Goal: Task Accomplishment & Management: Manage account settings

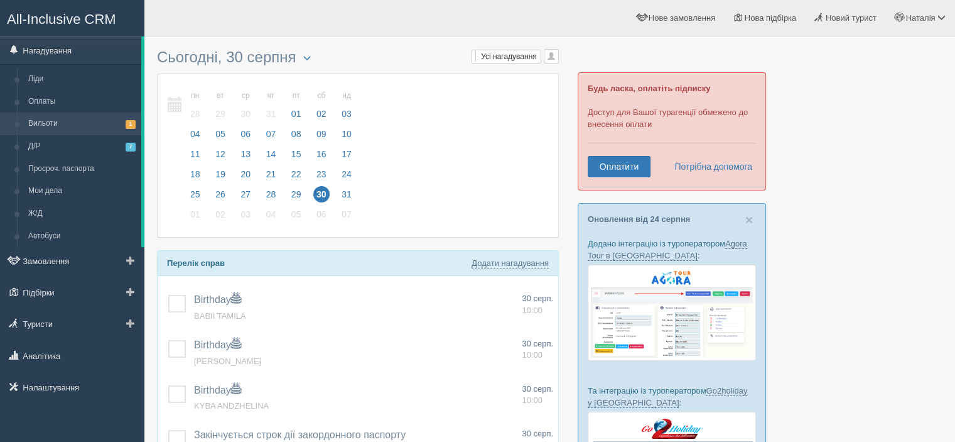
click at [75, 119] on link "Вильоти 1" at bounding box center [82, 123] width 119 height 23
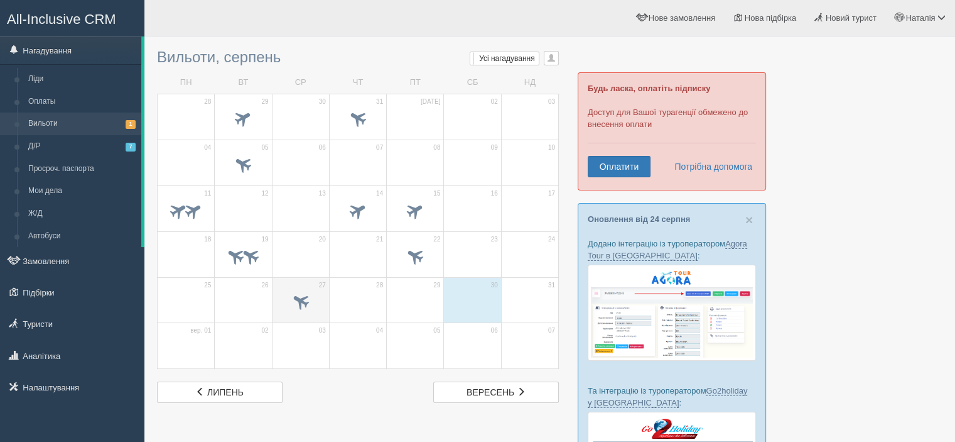
click at [309, 302] on span at bounding box center [300, 301] width 21 height 21
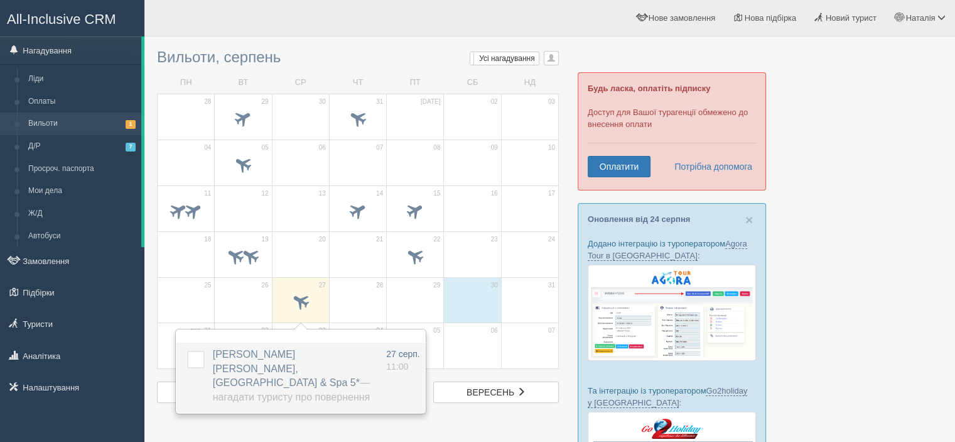
click at [187, 351] on label at bounding box center [187, 351] width 0 height 0
click at [0, 0] on input "checkbox" at bounding box center [0, 0] width 0 height 0
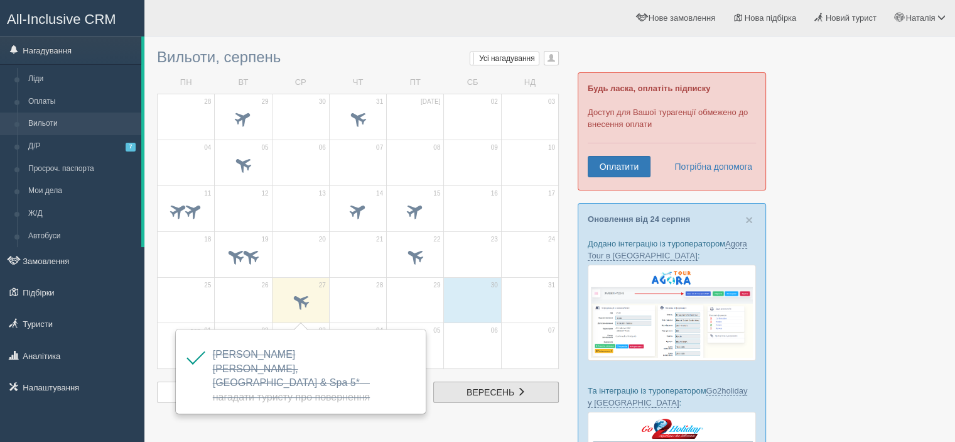
click at [482, 388] on span "вересень" at bounding box center [491, 392] width 48 height 10
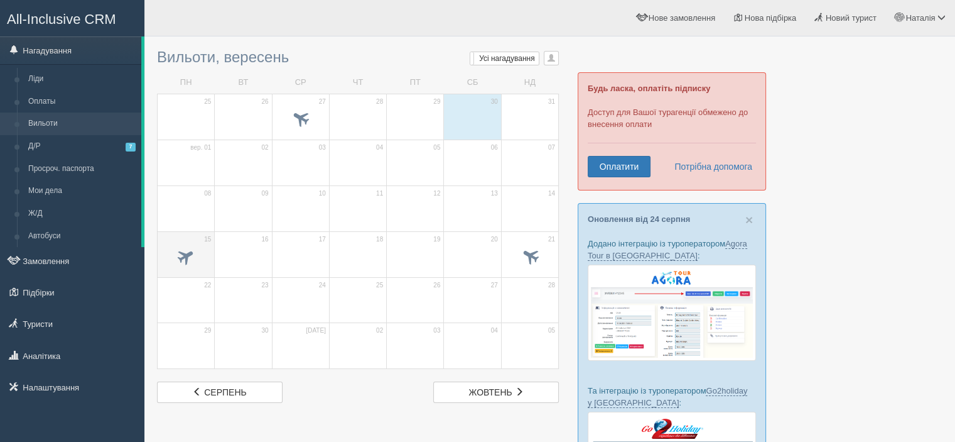
click at [188, 248] on span at bounding box center [186, 255] width 21 height 21
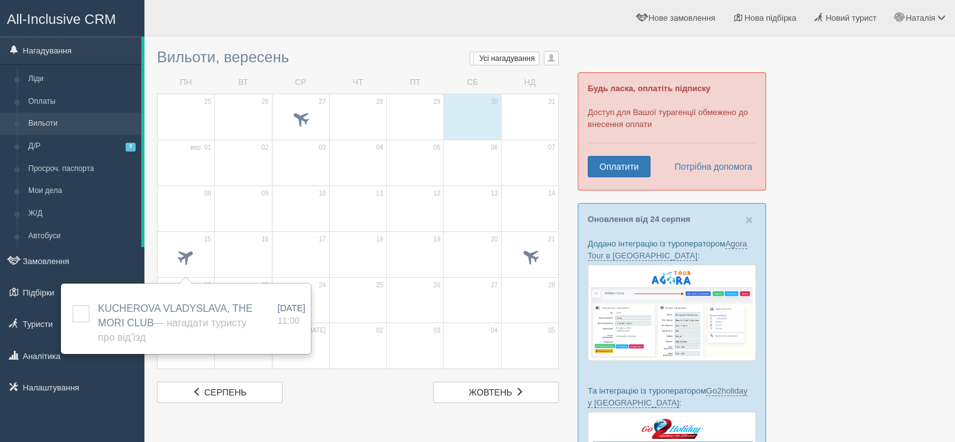
click at [347, 389] on div "сер серпень жов жовтень" at bounding box center [358, 391] width 415 height 21
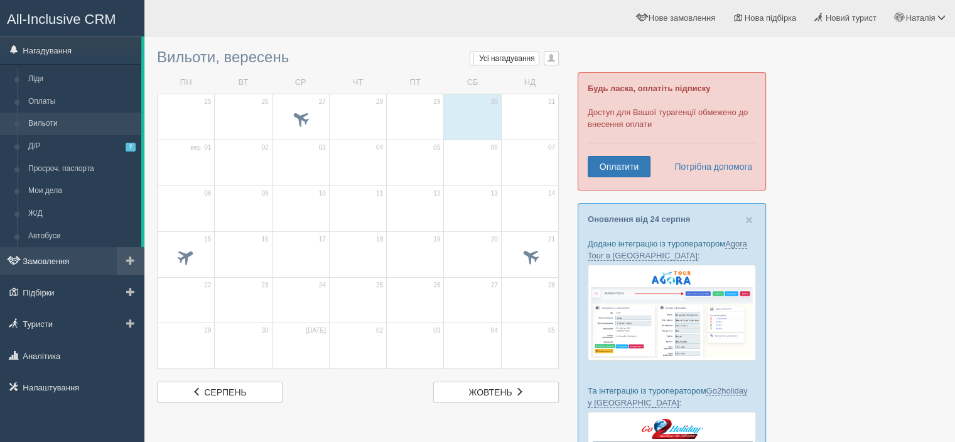
click at [60, 256] on link "Замовлення" at bounding box center [72, 261] width 144 height 28
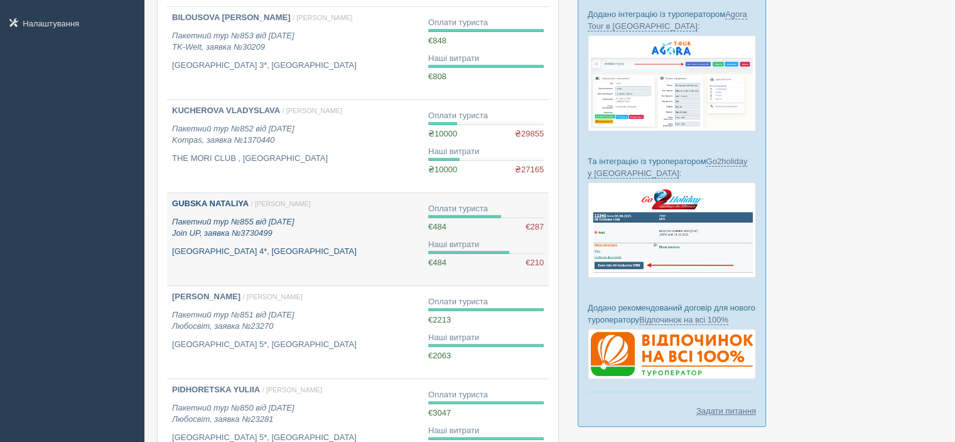
scroll to position [251, 0]
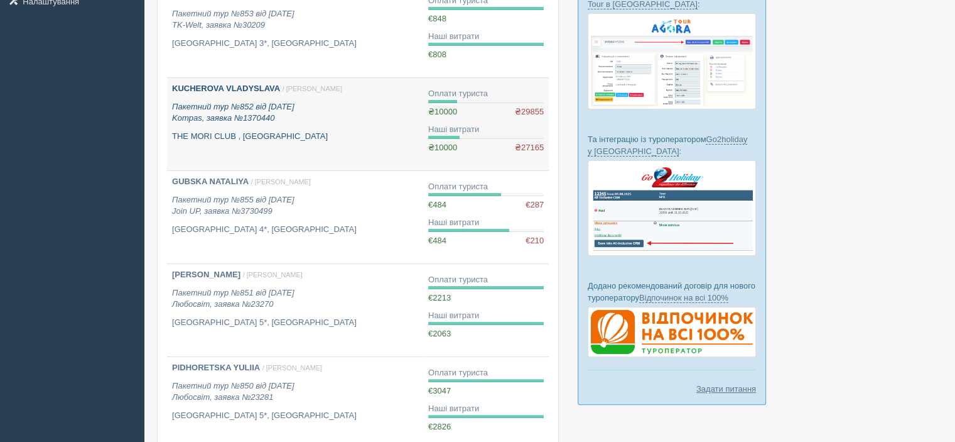
click at [219, 85] on b "KUCHEROVA VLADYSLAVA" at bounding box center [226, 88] width 108 height 9
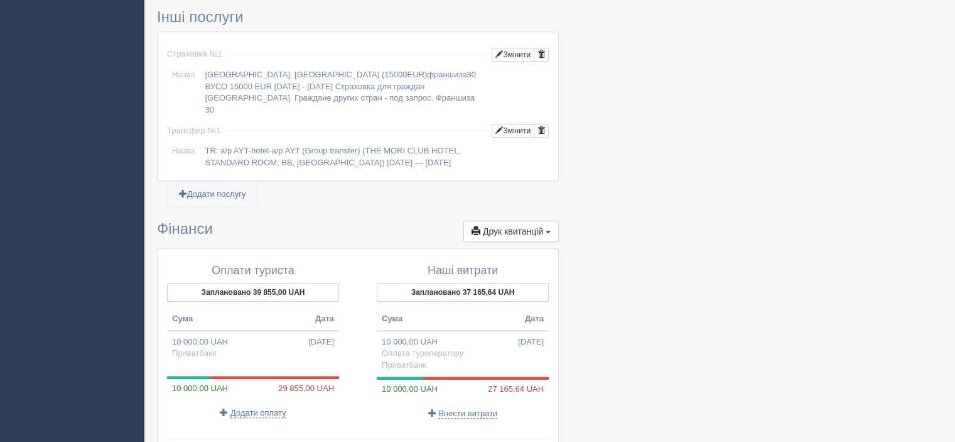
scroll to position [1131, 0]
